Goal: Browse casually

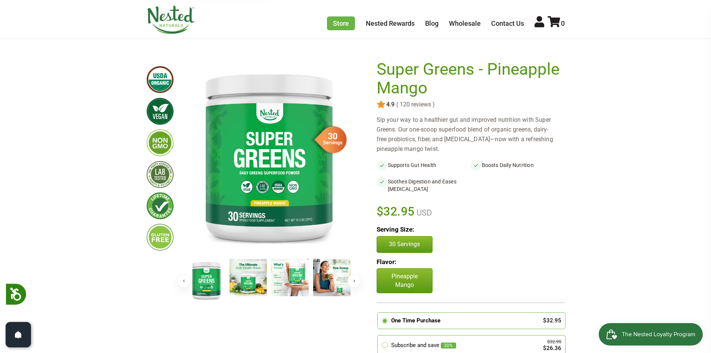
click at [352, 282] on button "Next" at bounding box center [353, 280] width 13 height 13
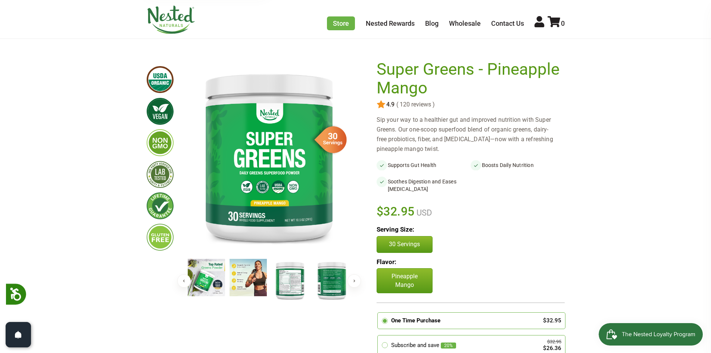
click at [296, 276] on img at bounding box center [289, 280] width 37 height 43
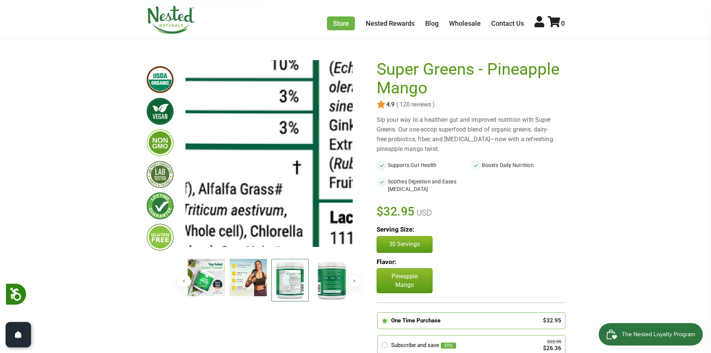
click at [261, 172] on img at bounding box center [312, 43] width 1119 height 1287
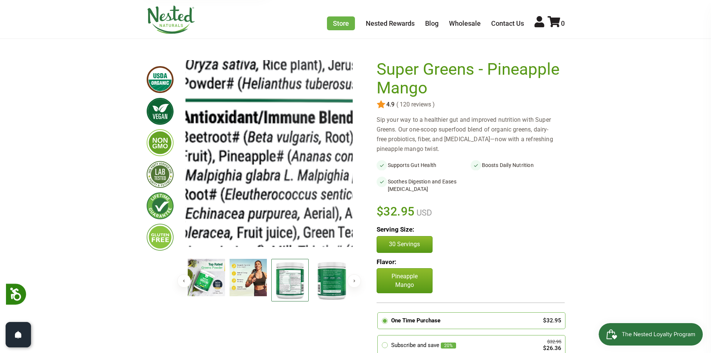
click at [287, 147] on img at bounding box center [163, 189] width 1119 height 1287
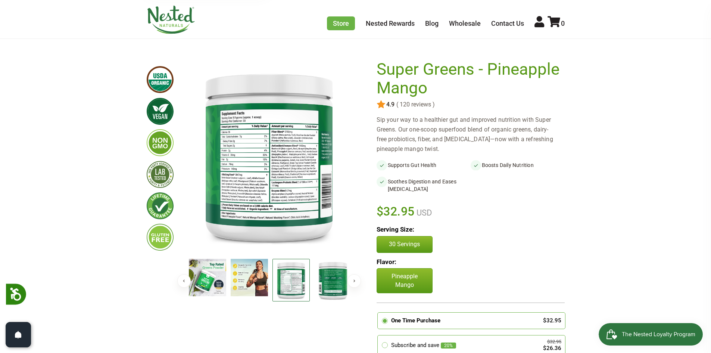
click at [289, 285] on img at bounding box center [290, 280] width 37 height 43
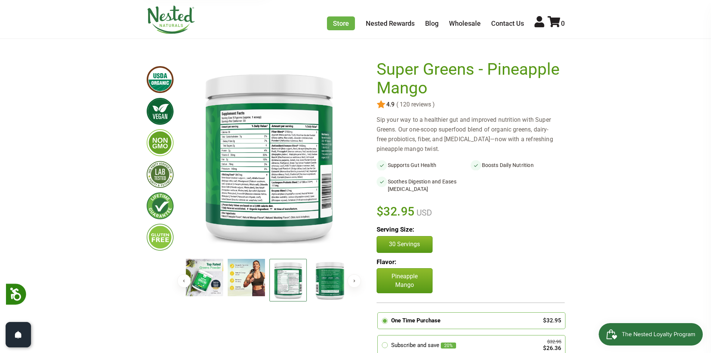
click at [287, 287] on img at bounding box center [287, 280] width 37 height 43
click at [287, 287] on img at bounding box center [289, 280] width 37 height 43
click at [260, 197] on img at bounding box center [268, 156] width 167 height 192
click at [257, 191] on img at bounding box center [268, 156] width 167 height 192
click at [225, 185] on img at bounding box center [268, 156] width 167 height 192
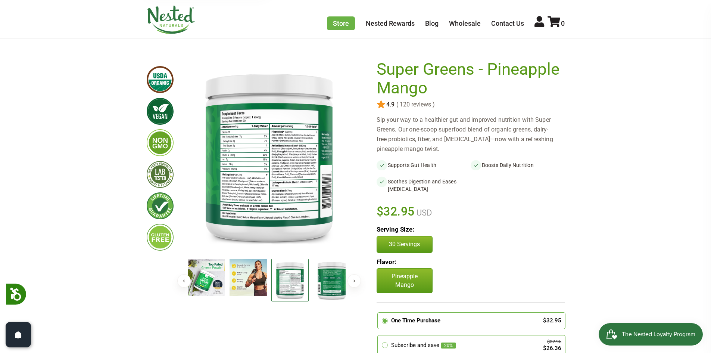
click at [228, 180] on img at bounding box center [268, 156] width 167 height 192
click at [262, 155] on img at bounding box center [268, 156] width 167 height 192
click at [258, 161] on img at bounding box center [268, 156] width 167 height 192
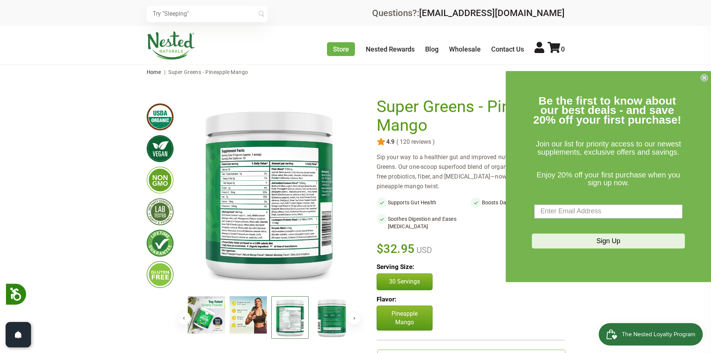
click at [111, 40] on div "Store Healthy Aging Super Greens [MEDICAL_DATA] [MEDICAL_DATA] Restful Sleep [P…" at bounding box center [355, 45] width 711 height 38
